Goal: Navigation & Orientation: Understand site structure

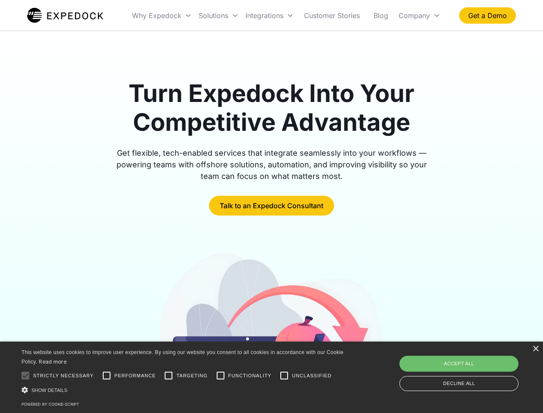
click at [286, 15] on div "Integrations" at bounding box center [269, 15] width 55 height 29
click at [162, 15] on div "Why Expedock" at bounding box center [156, 15] width 49 height 9
click at [219, 15] on div "Solutions" at bounding box center [214, 15] width 30 height 9
click at [270, 15] on div "Integrations" at bounding box center [265, 15] width 38 height 9
click at [419, 15] on div "Company" at bounding box center [414, 15] width 31 height 9
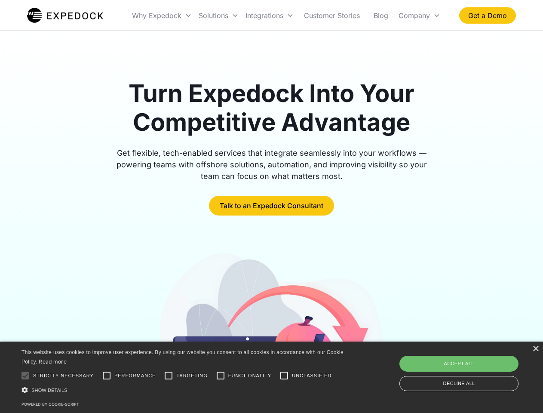
click at [25, 376] on div at bounding box center [25, 375] width 17 height 17
click at [107, 376] on input "Performance" at bounding box center [106, 375] width 17 height 17
checkbox input "true"
click at [169, 376] on input "Targeting" at bounding box center [168, 375] width 17 height 17
checkbox input "true"
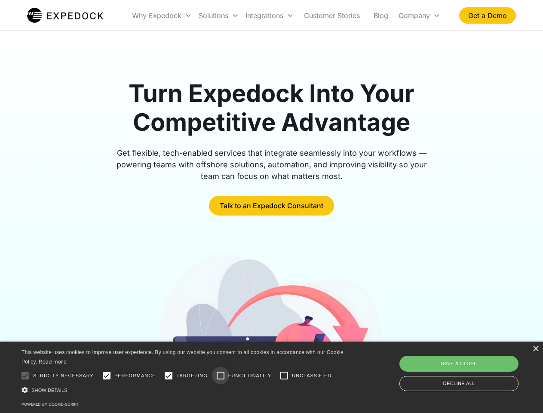
click at [221, 376] on input "Functionality" at bounding box center [220, 375] width 17 height 17
checkbox input "true"
click at [284, 376] on input "Unclassified" at bounding box center [284, 375] width 17 height 17
checkbox input "true"
